Goal: Task Accomplishment & Management: Use online tool/utility

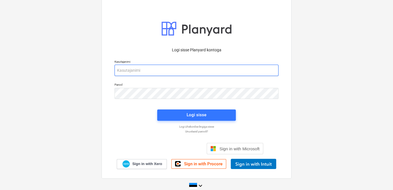
click at [171, 70] on input "email" at bounding box center [197, 70] width 164 height 11
type input "d"
type input "[EMAIL_ADDRESS][DOMAIN_NAME]"
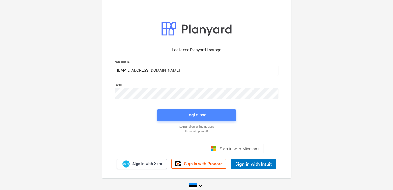
click at [176, 113] on span "Logi sisse" at bounding box center [196, 114] width 65 height 7
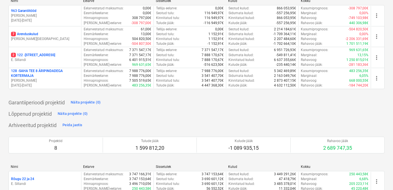
scroll to position [51, 0]
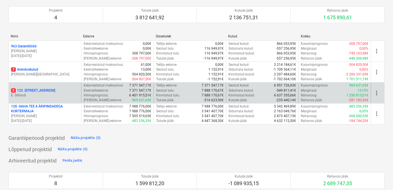
click at [33, 90] on p "2 122 - [STREET_ADDRESS]" at bounding box center [33, 90] width 44 height 5
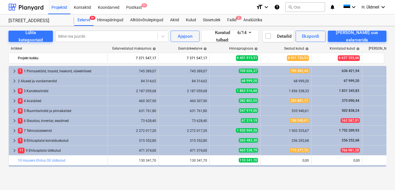
scroll to position [18, 0]
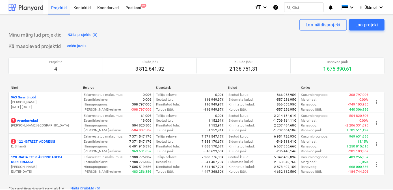
scroll to position [51, 0]
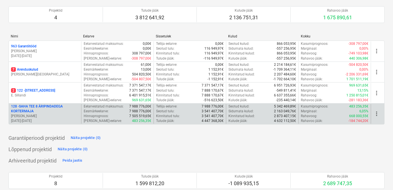
click at [32, 108] on p "128 - SAHA TEE 8 ÄRIPINDADEGA KORTERMAJA" at bounding box center [45, 109] width 68 height 10
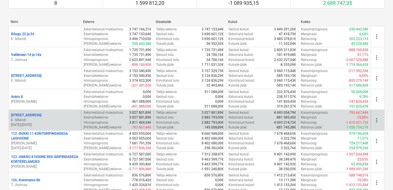
scroll to position [232, 0]
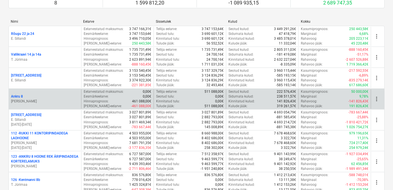
click at [19, 95] on p "Ankru 8" at bounding box center [17, 96] width 12 height 5
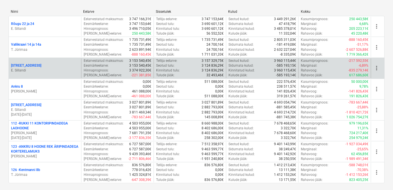
scroll to position [245, 0]
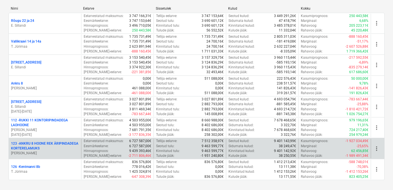
click at [25, 142] on p "123 - ANKRU 8 HOONE REK ÄRIPINDADEGA KORTERELAMUKS" at bounding box center [45, 146] width 68 height 10
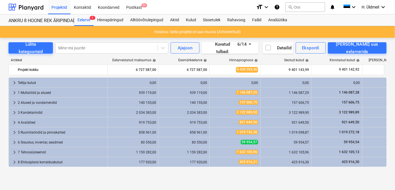
scroll to position [20, 0]
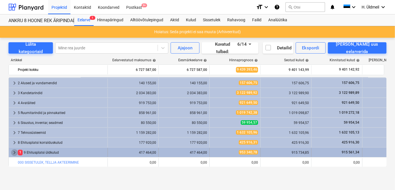
click at [12, 154] on span "keyboard_arrow_right" at bounding box center [14, 152] width 7 height 7
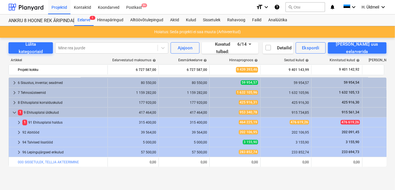
scroll to position [0, 0]
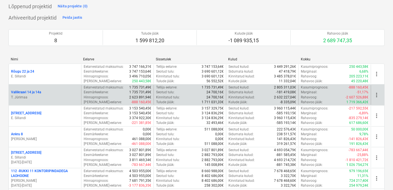
scroll to position [193, 0]
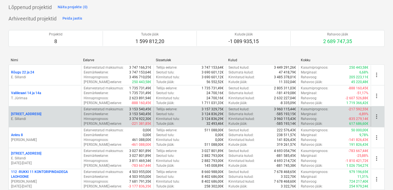
click at [18, 112] on p "[STREET_ADDRESS]" at bounding box center [26, 114] width 30 height 5
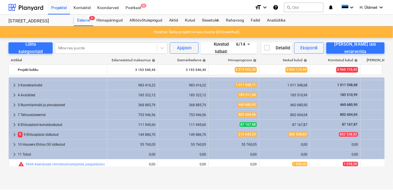
scroll to position [20, 0]
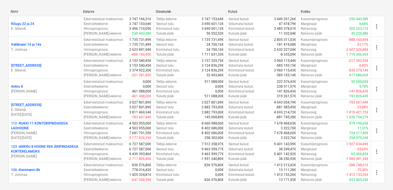
scroll to position [245, 0]
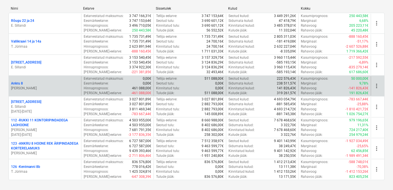
click at [16, 82] on p "Ankru 8" at bounding box center [17, 83] width 12 height 5
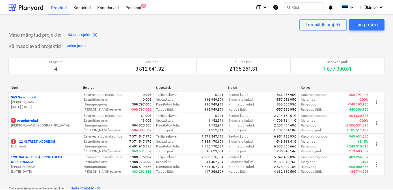
scroll to position [245, 0]
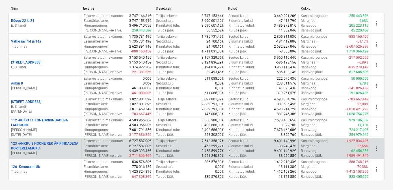
click at [46, 140] on div "123 - ANKRU 8 HOONE REK ÄRIPINDADEGA KORTERELAMUKS [PERSON_NAME]" at bounding box center [45, 148] width 72 height 20
click at [45, 143] on p "123 - ANKRU 8 HOONE REK ÄRIPINDADEGA KORTERELAMUKS" at bounding box center [45, 146] width 68 height 10
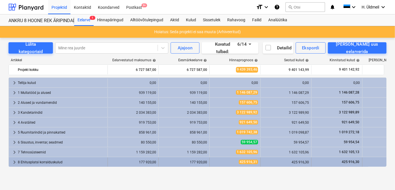
click at [12, 161] on span "keyboard_arrow_right" at bounding box center [14, 162] width 7 height 7
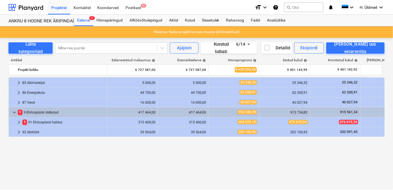
scroll to position [52, 0]
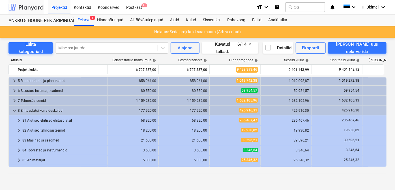
click at [28, 10] on div at bounding box center [25, 7] width 35 height 14
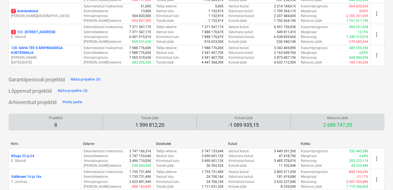
scroll to position [180, 0]
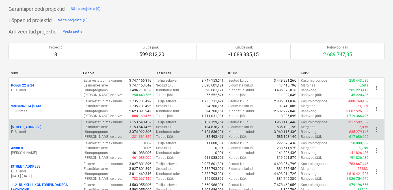
click at [23, 125] on p "[STREET_ADDRESS]" at bounding box center [26, 127] width 30 height 5
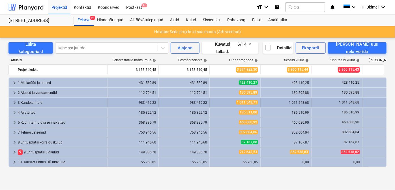
scroll to position [20, 0]
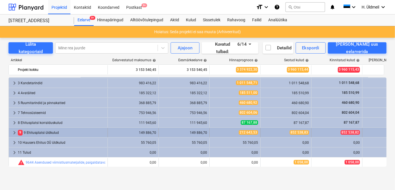
click at [14, 131] on span "keyboard_arrow_right" at bounding box center [14, 132] width 7 height 7
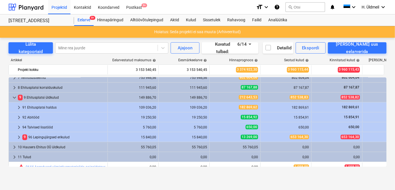
scroll to position [59, 0]
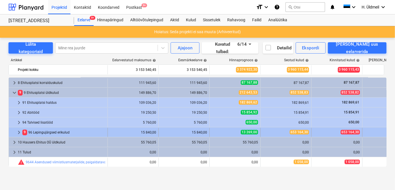
click at [17, 133] on span "keyboard_arrow_right" at bounding box center [19, 132] width 7 height 7
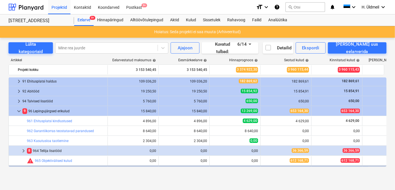
scroll to position [85, 0]
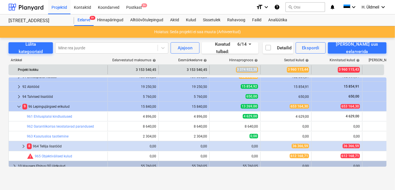
drag, startPoint x: 238, startPoint y: 70, endPoint x: 257, endPoint y: 70, distance: 19.8
click at [257, 70] on span "3 374 922,30" at bounding box center [247, 69] width 22 height 5
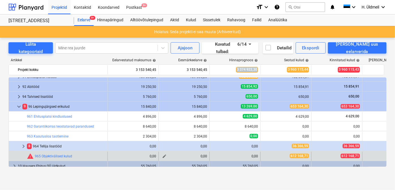
copy span "3 374 922,30"
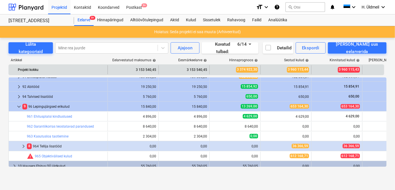
click at [271, 70] on div "3 960 115,44" at bounding box center [286, 69] width 46 height 9
